Goal: Share content

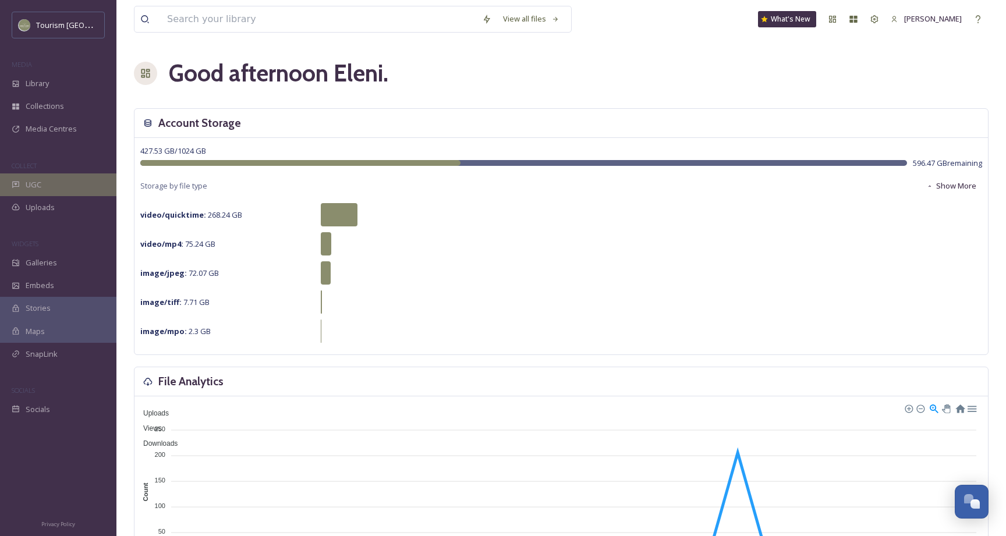
click at [31, 194] on div "UGC" at bounding box center [58, 185] width 116 height 23
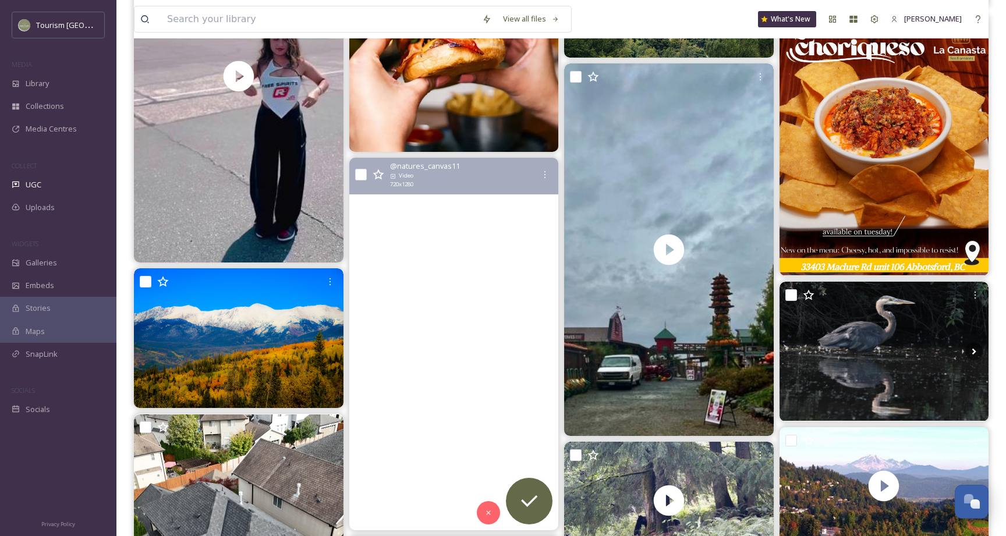
scroll to position [296, 0]
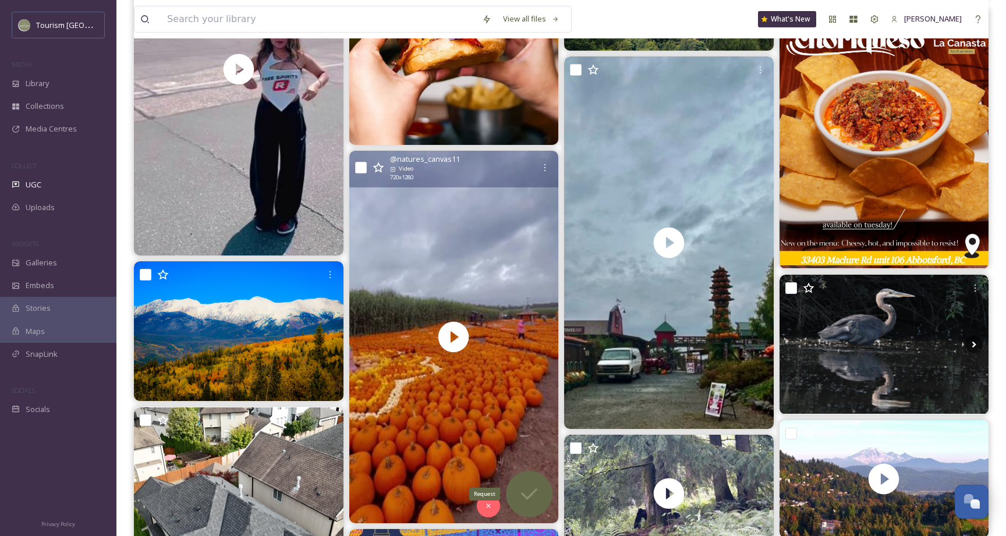
click at [529, 490] on icon at bounding box center [529, 494] width 23 height 23
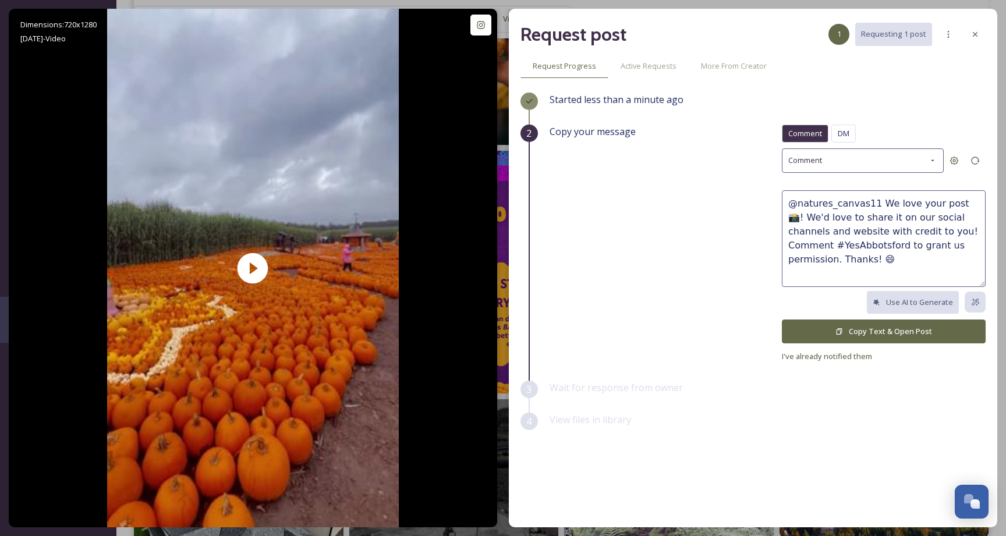
click at [893, 325] on button "Copy Text & Open Post" at bounding box center [884, 332] width 204 height 24
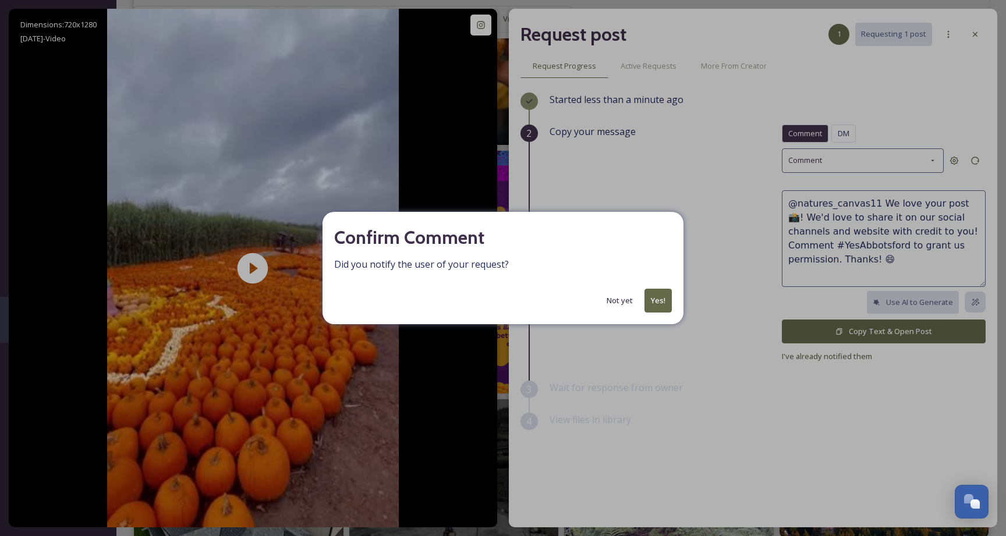
click at [657, 293] on button "Yes!" at bounding box center [658, 301] width 27 height 24
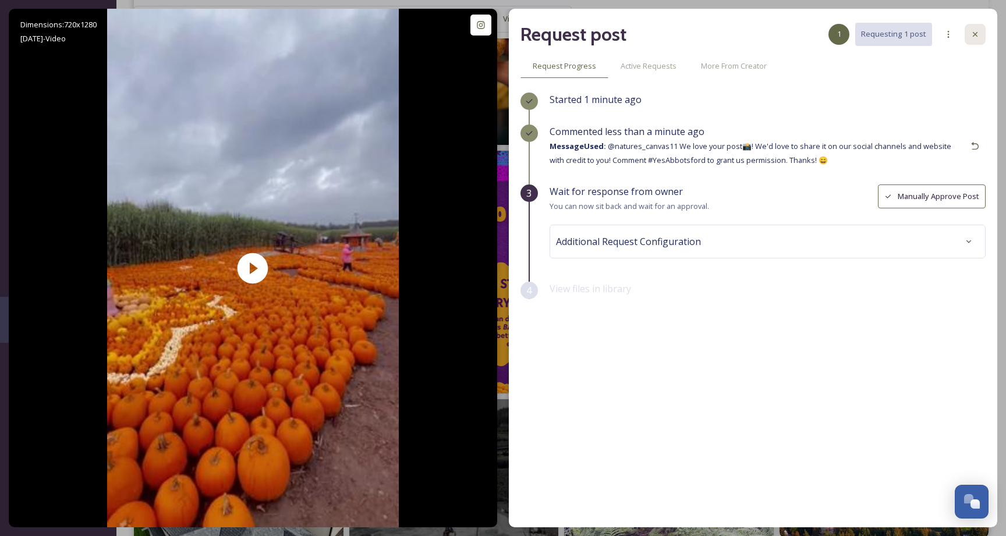
click at [973, 32] on icon at bounding box center [975, 34] width 9 height 9
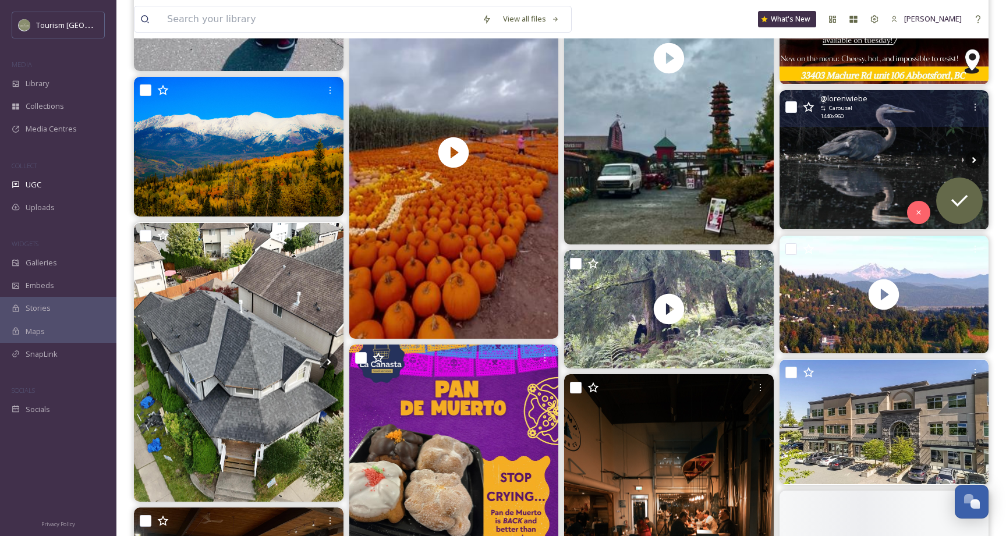
scroll to position [484, 0]
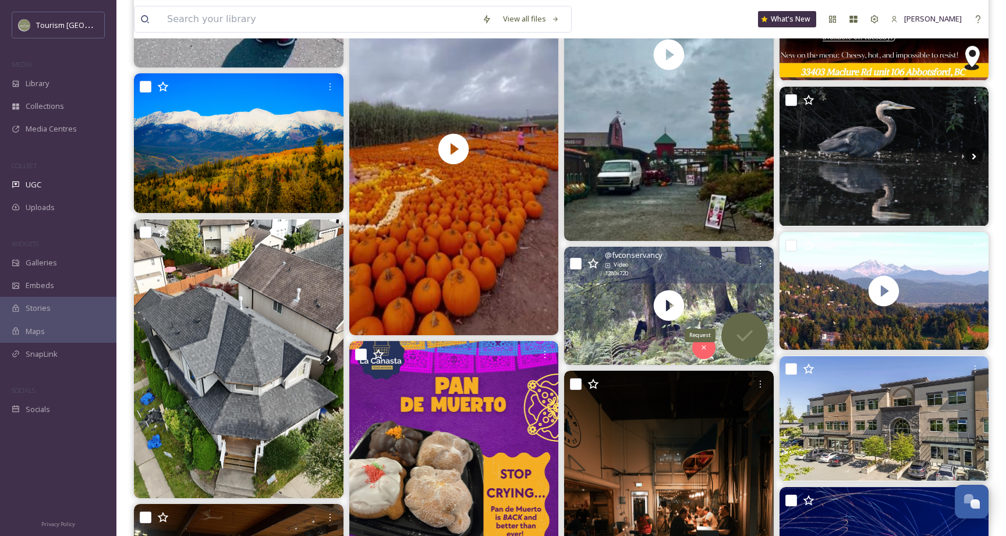
click at [741, 324] on icon at bounding box center [744, 335] width 23 height 23
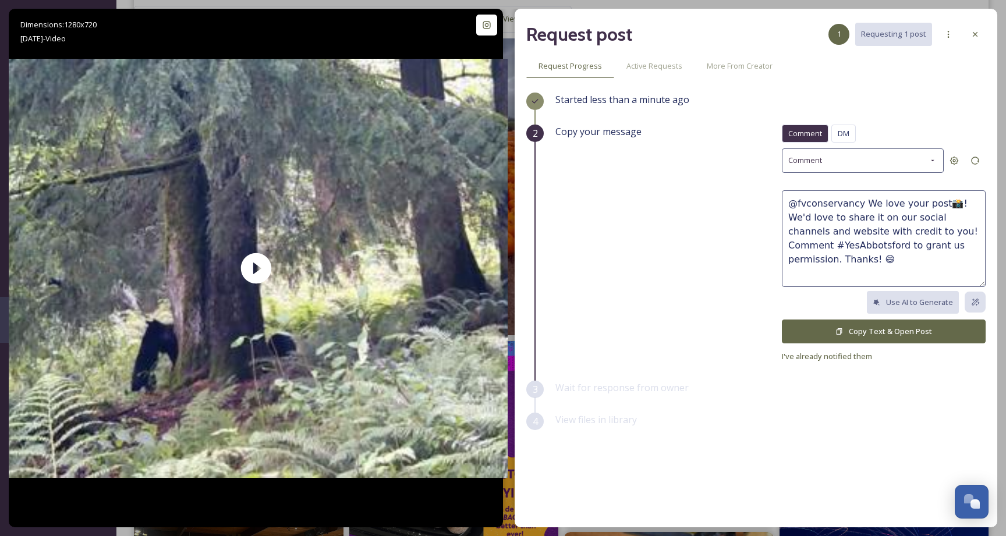
click at [908, 323] on button "Copy Text & Open Post" at bounding box center [884, 332] width 204 height 24
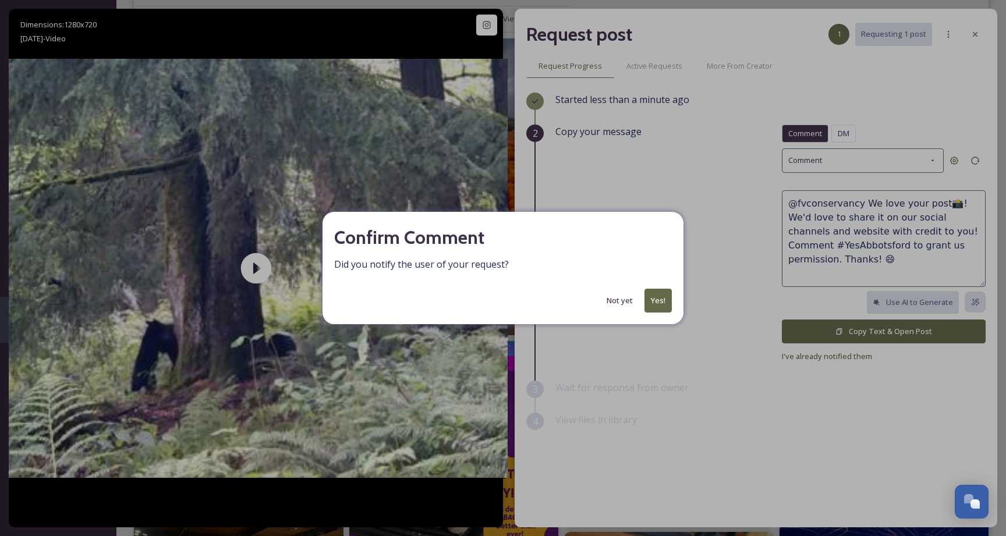
click at [657, 305] on button "Yes!" at bounding box center [658, 301] width 27 height 24
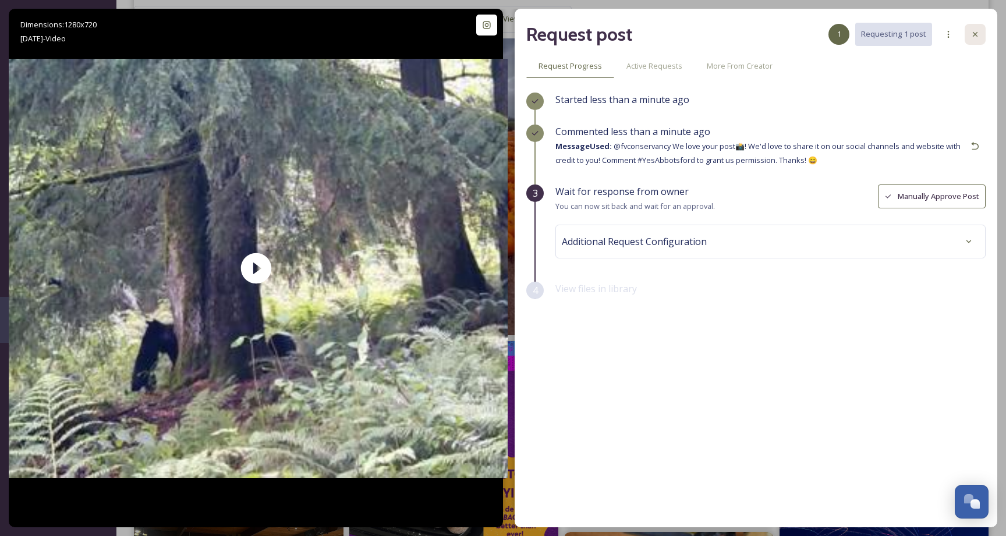
click at [984, 34] on div at bounding box center [975, 34] width 21 height 21
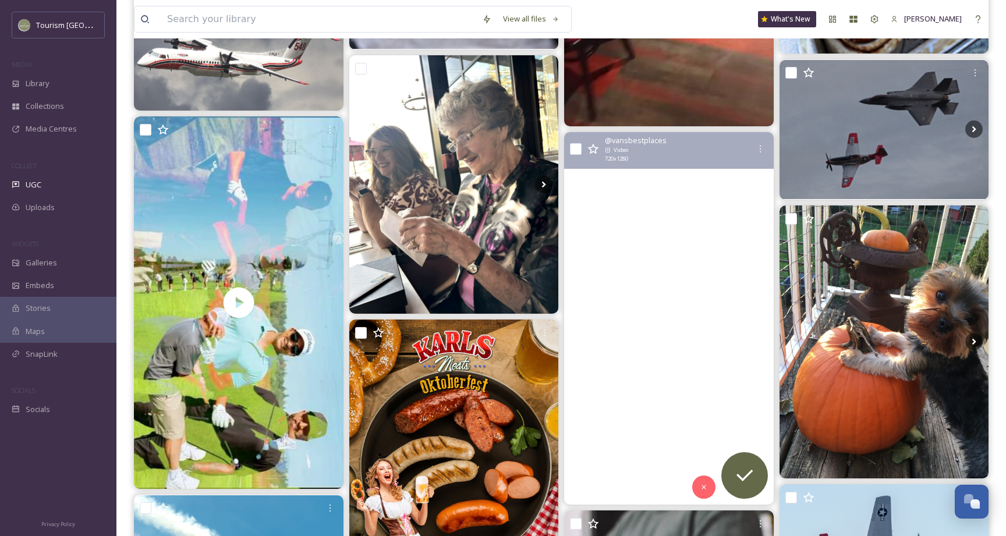
scroll to position [3018, 0]
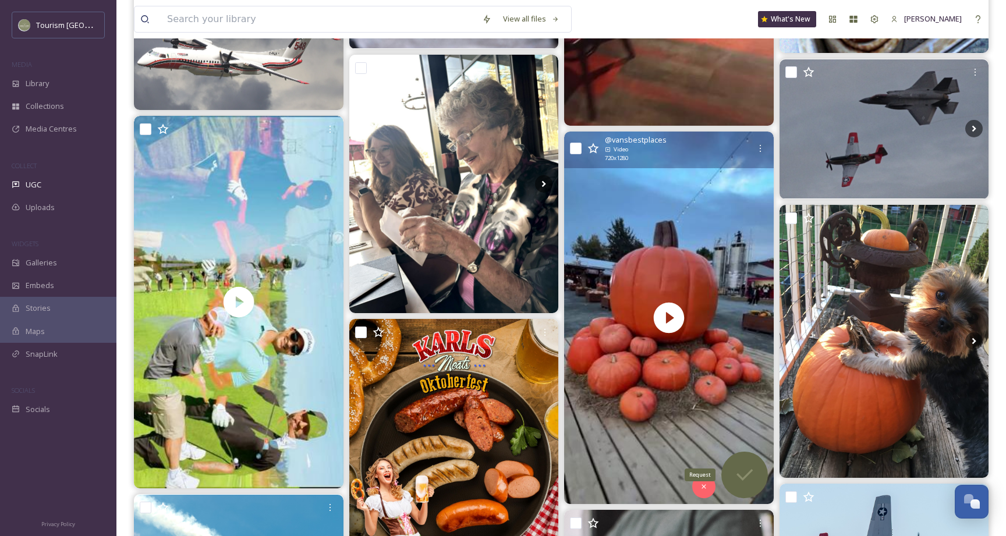
click at [747, 472] on icon at bounding box center [744, 475] width 23 height 23
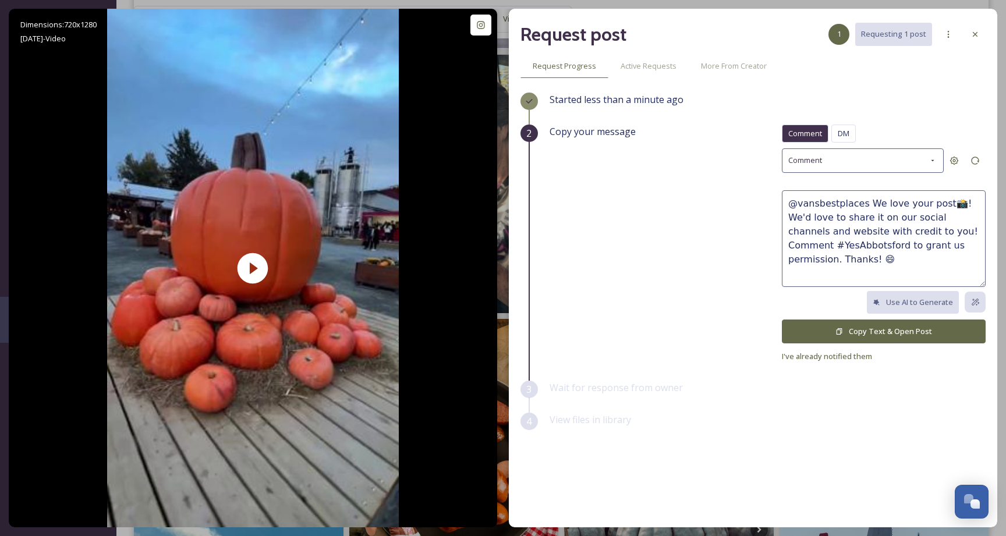
click at [864, 329] on button "Copy Text & Open Post" at bounding box center [884, 332] width 204 height 24
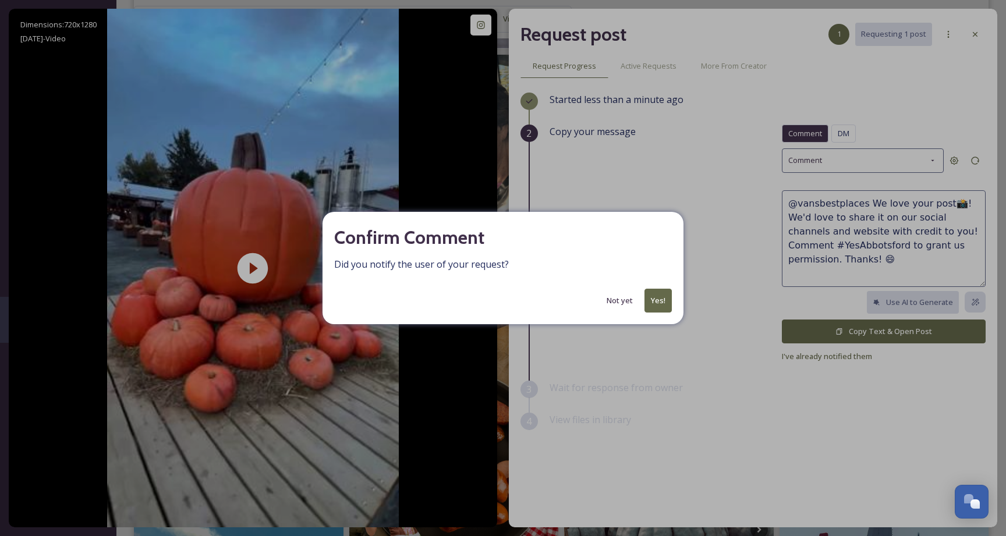
click at [657, 293] on button "Yes!" at bounding box center [658, 301] width 27 height 24
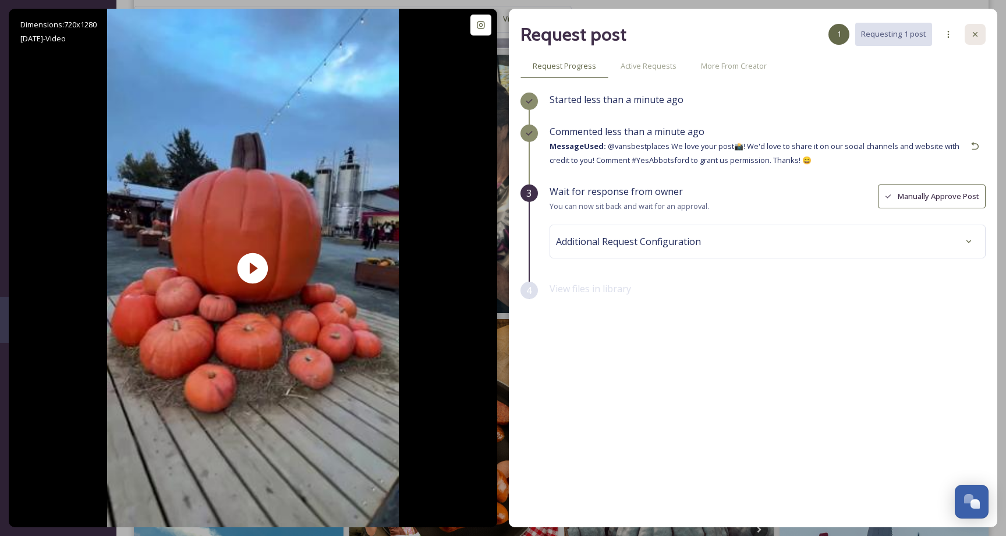
click at [977, 31] on icon at bounding box center [975, 34] width 9 height 9
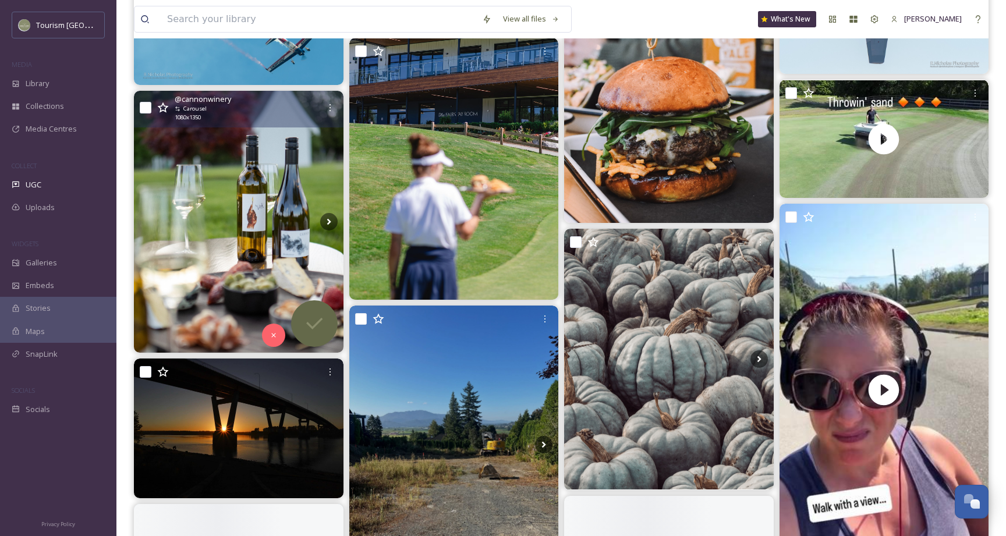
scroll to position [3584, 0]
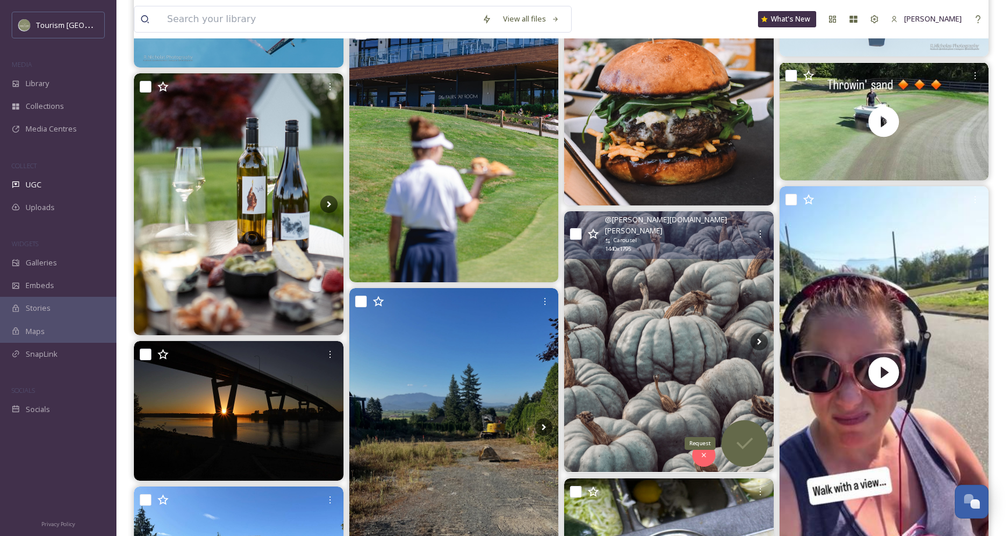
click at [753, 450] on icon at bounding box center [744, 443] width 23 height 23
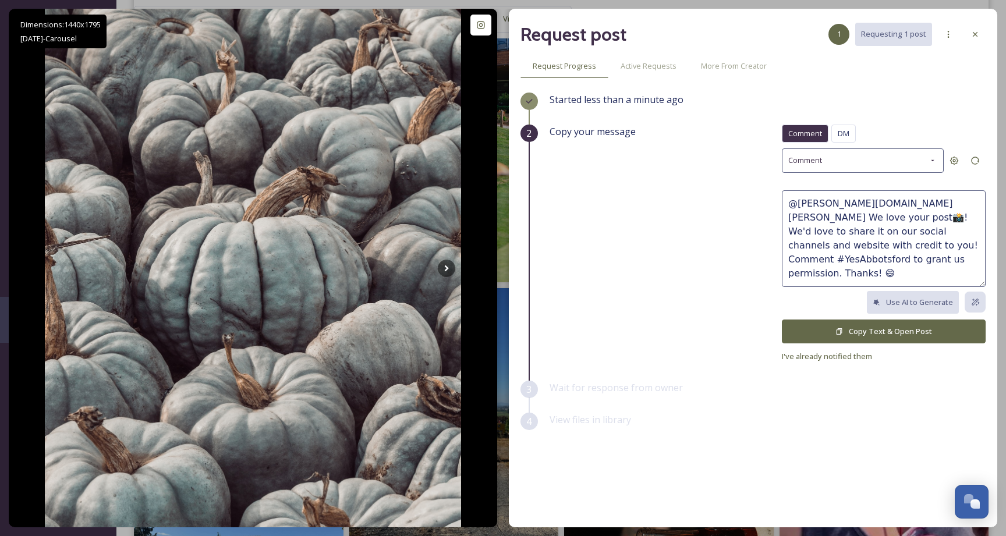
click at [885, 323] on button "Copy Text & Open Post" at bounding box center [884, 332] width 204 height 24
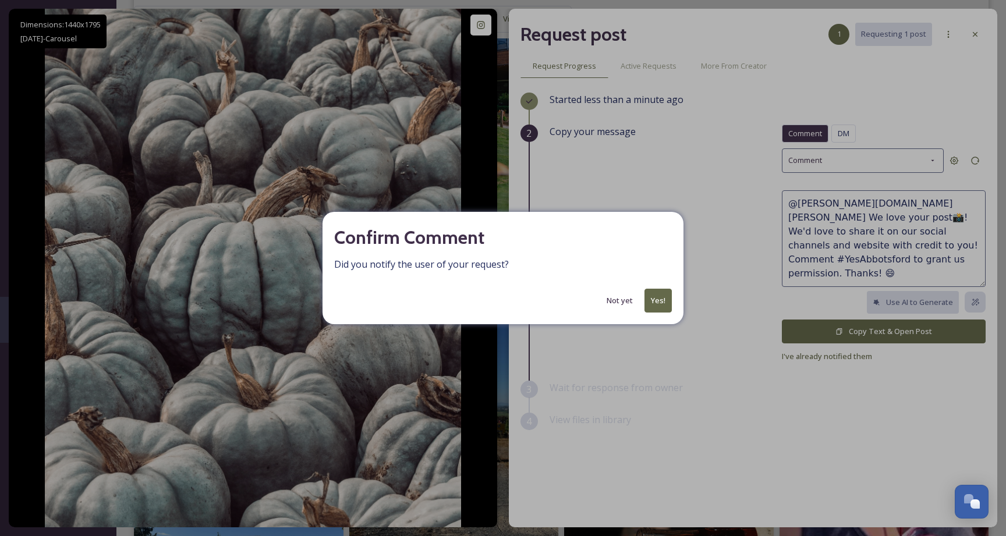
click at [659, 310] on button "Yes!" at bounding box center [658, 301] width 27 height 24
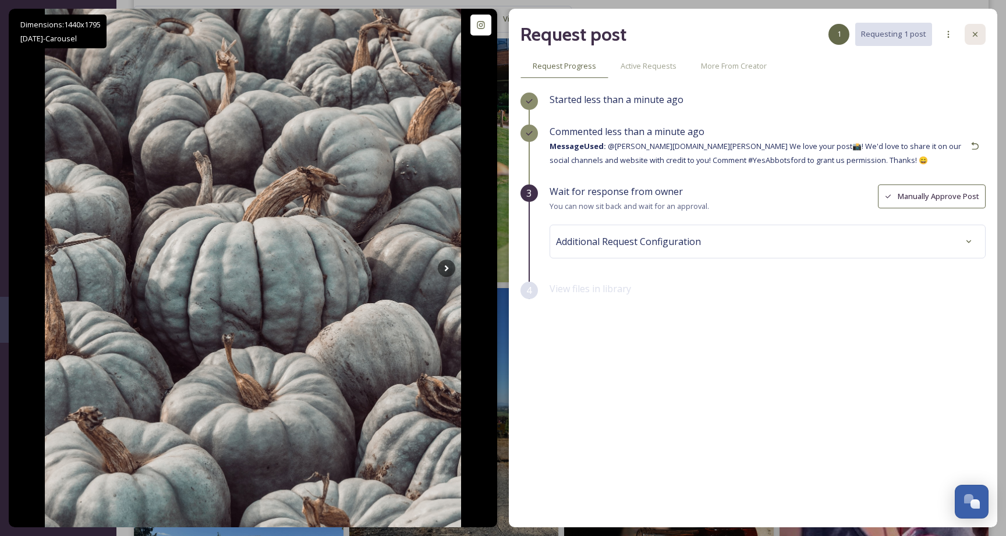
click at [975, 35] on icon at bounding box center [975, 34] width 5 height 5
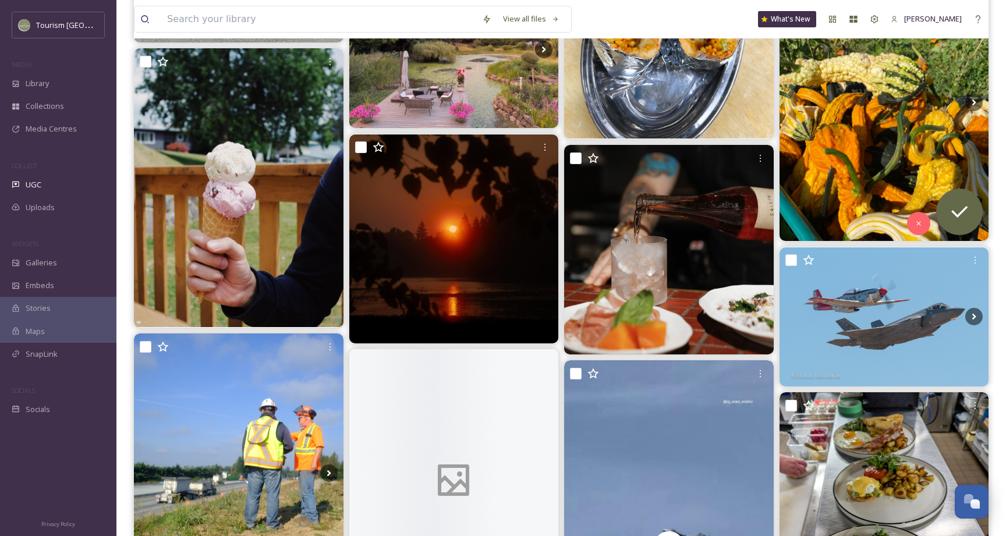
scroll to position [4196, 0]
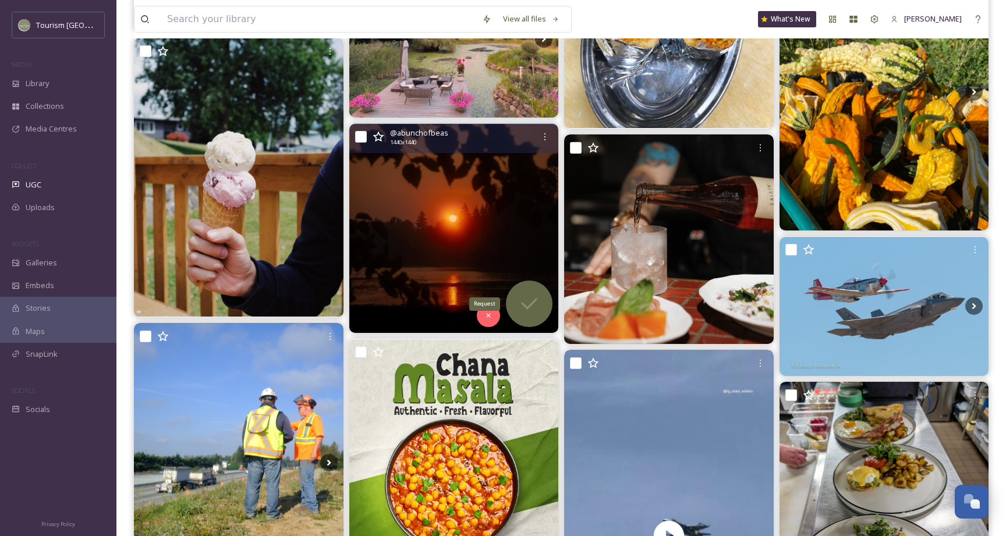
click at [531, 295] on icon at bounding box center [529, 303] width 23 height 23
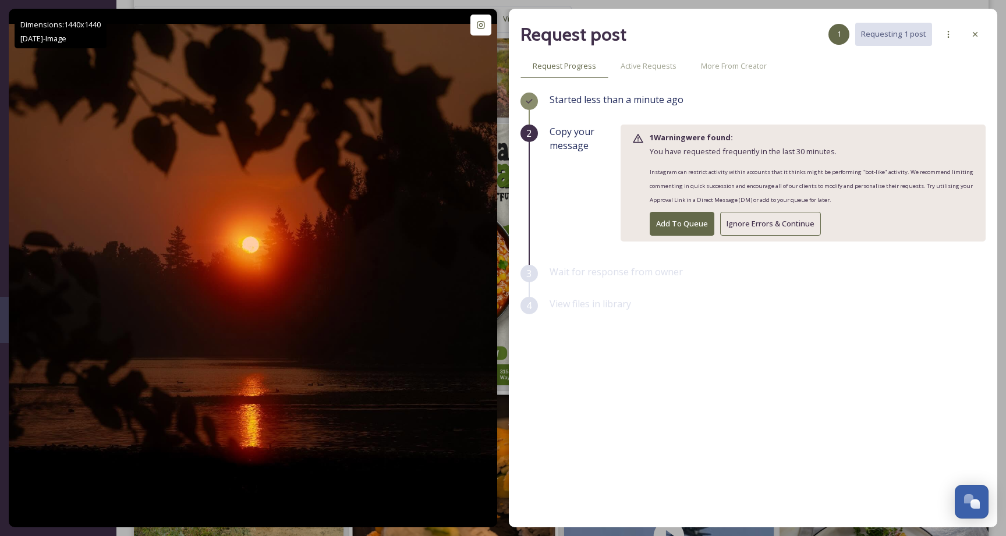
click at [746, 225] on button "Ignore Errors & Continue" at bounding box center [770, 224] width 101 height 24
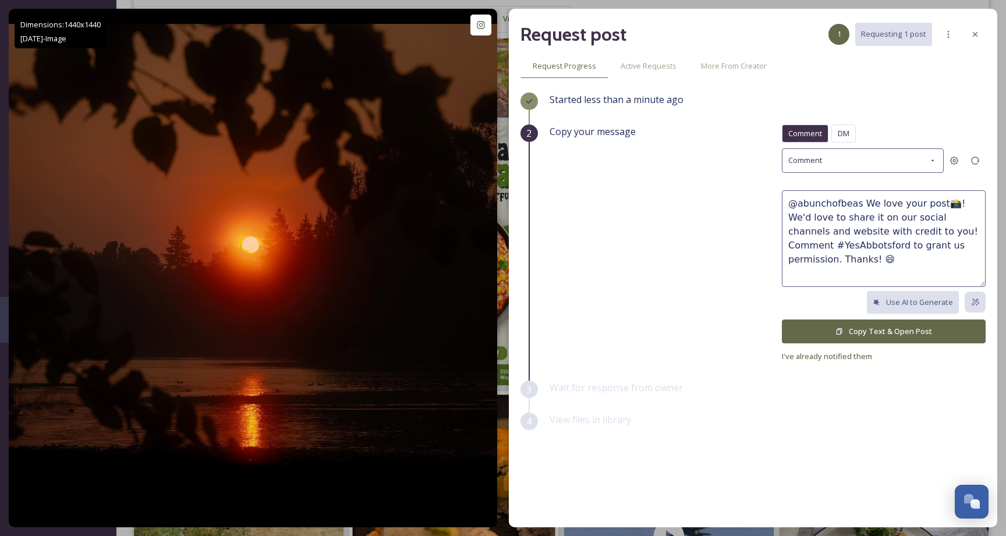
click at [871, 336] on button "Copy Text & Open Post" at bounding box center [884, 332] width 204 height 24
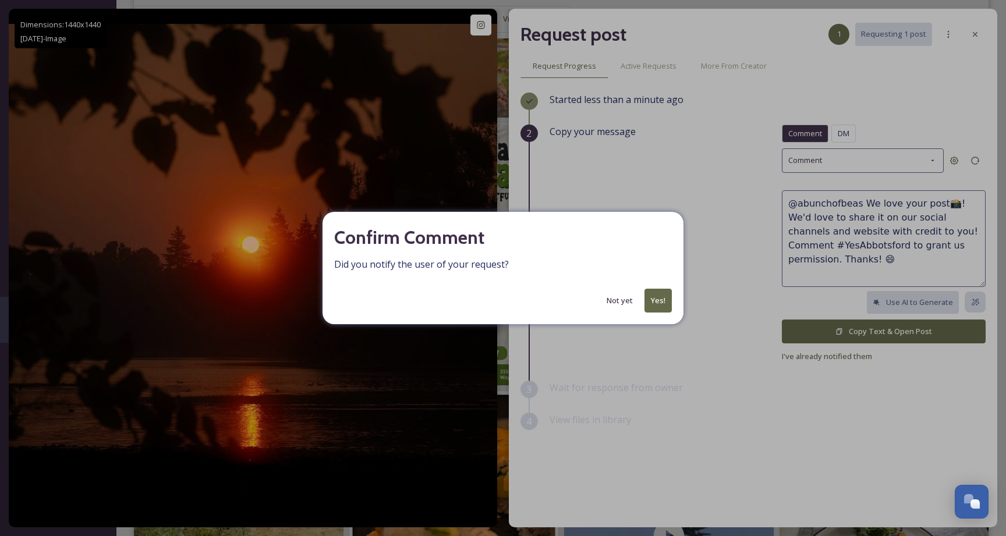
click at [664, 295] on button "Yes!" at bounding box center [658, 301] width 27 height 24
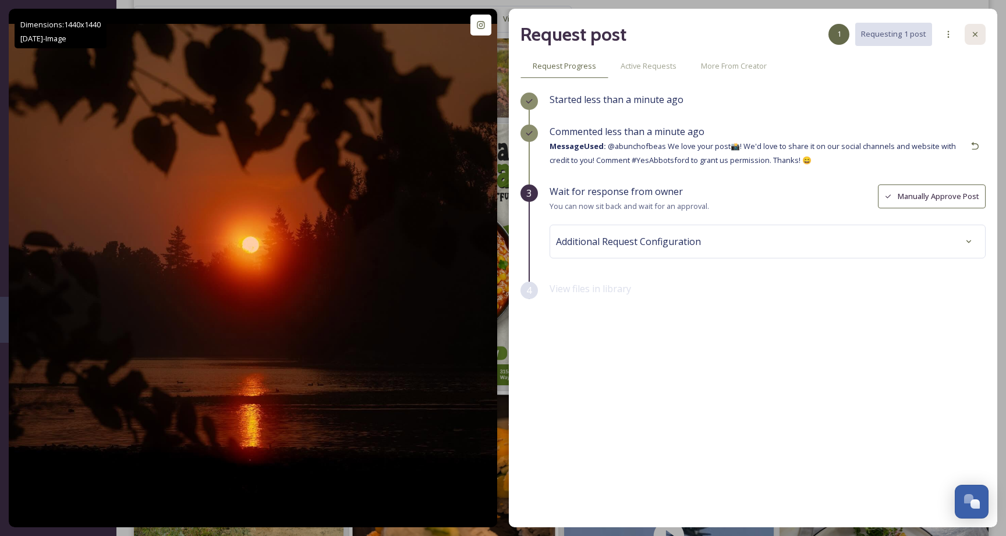
click at [981, 31] on div at bounding box center [975, 34] width 21 height 21
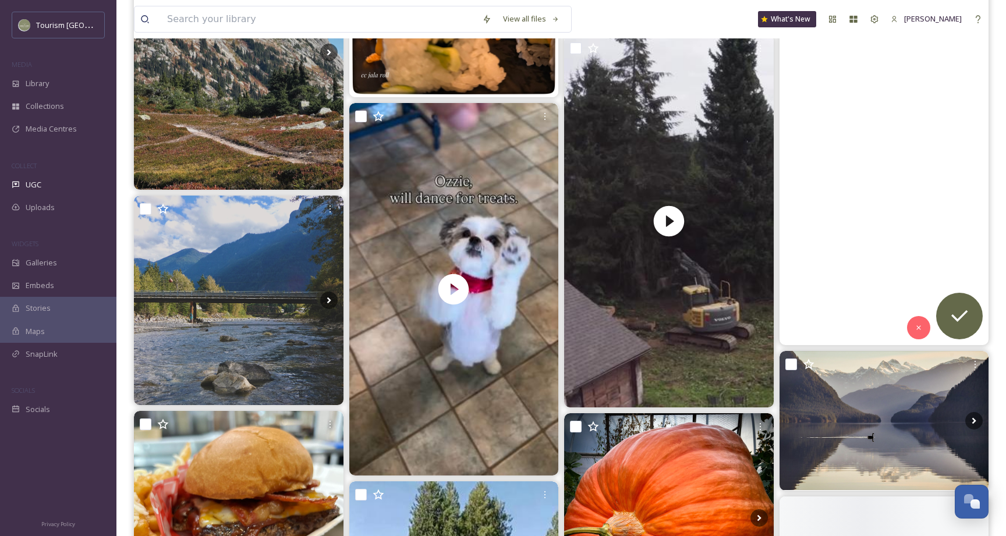
scroll to position [4895, 0]
